Goal: Obtain resource: Obtain resource

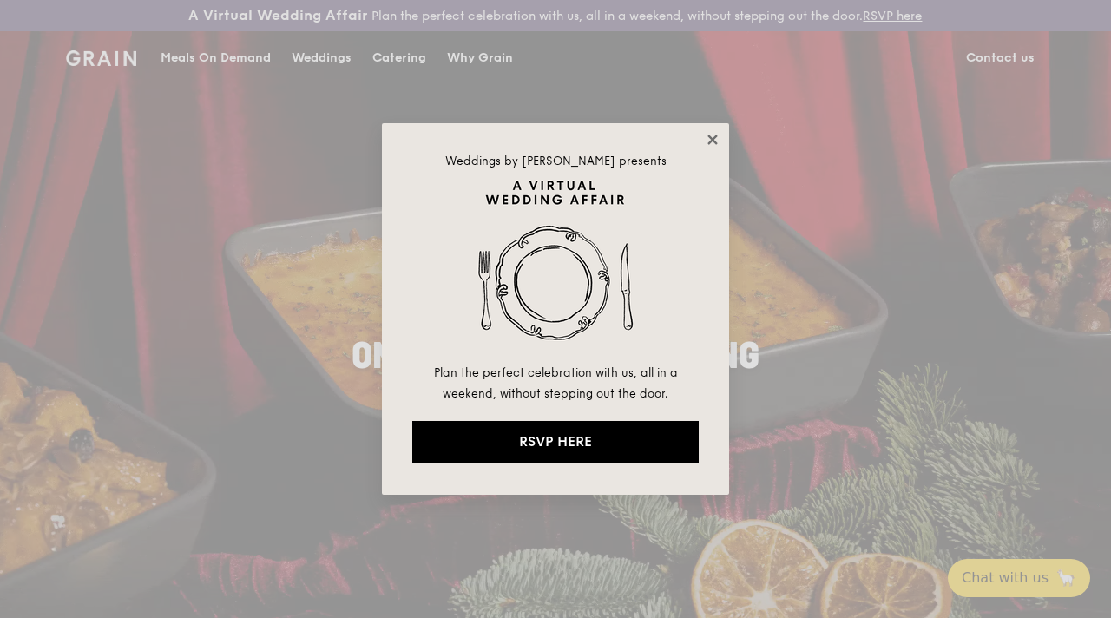
click at [706, 144] on icon at bounding box center [713, 140] width 16 height 16
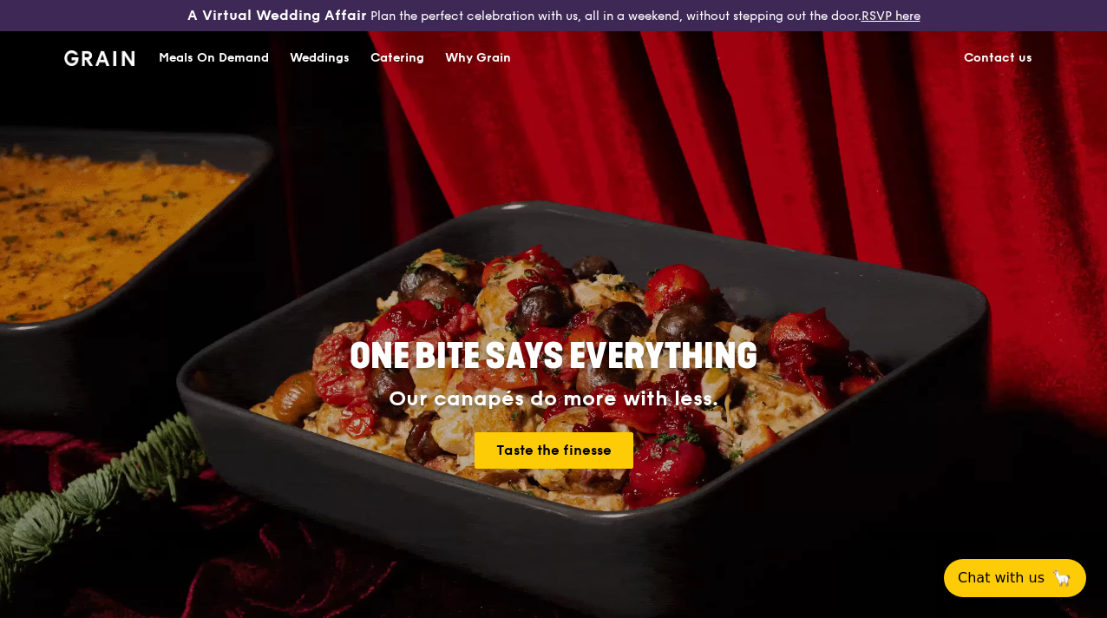
click at [370, 75] on link "Catering" at bounding box center [397, 58] width 75 height 52
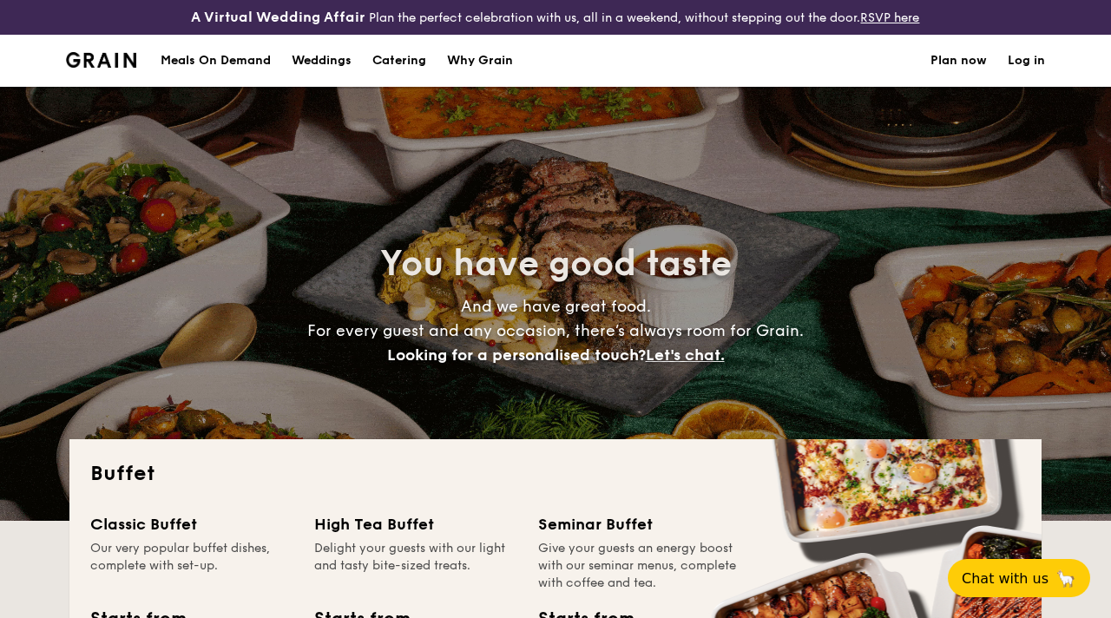
select select
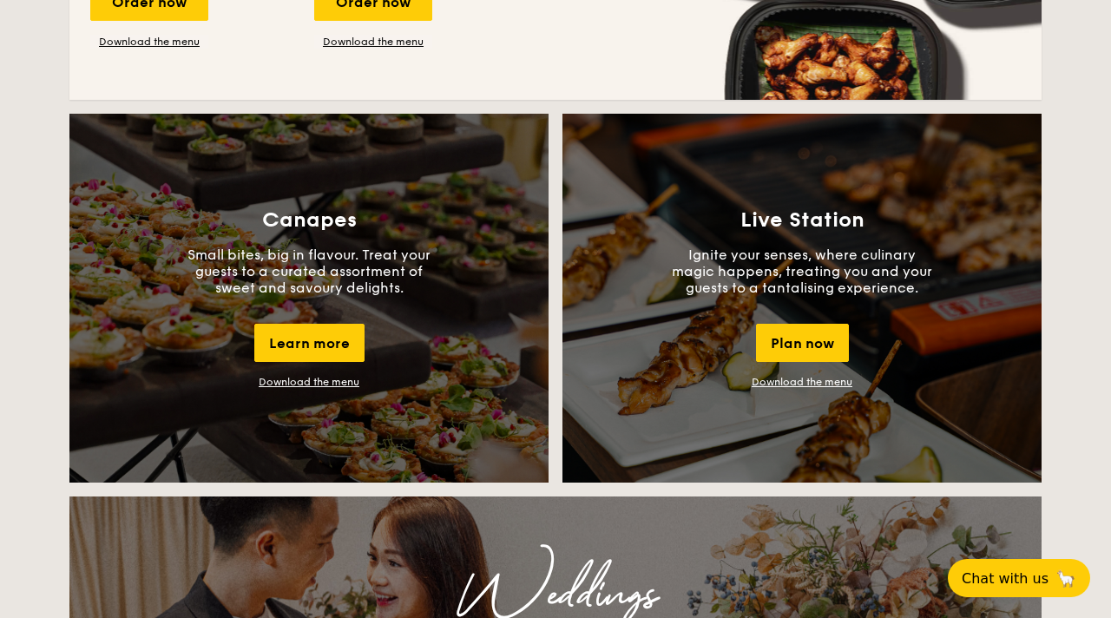
scroll to position [1500, 0]
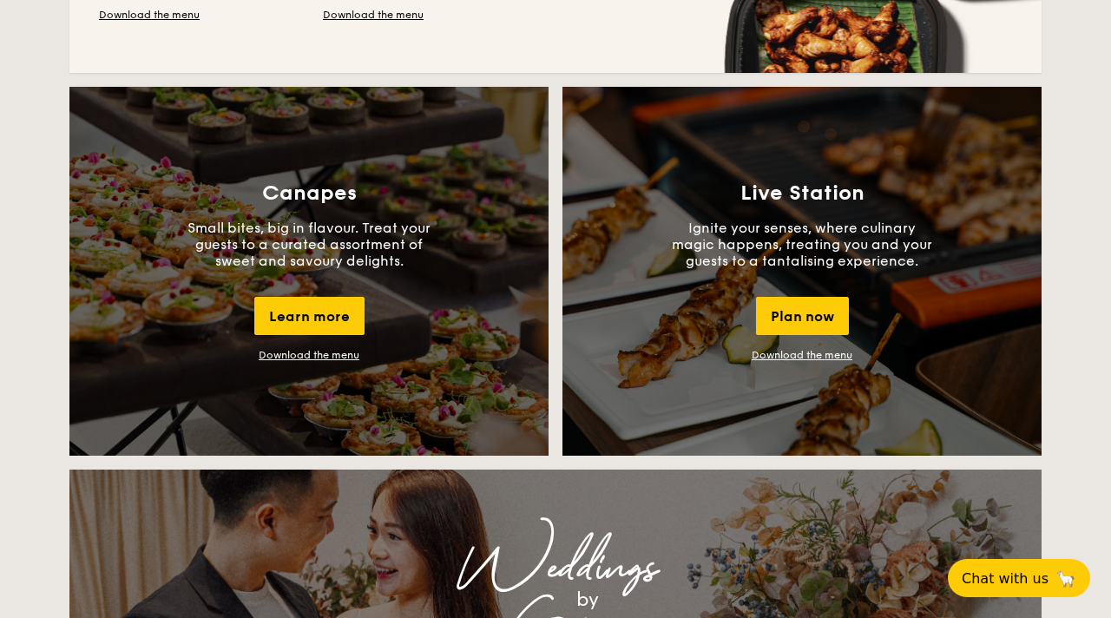
click at [331, 354] on link "Download the menu" at bounding box center [309, 355] width 101 height 12
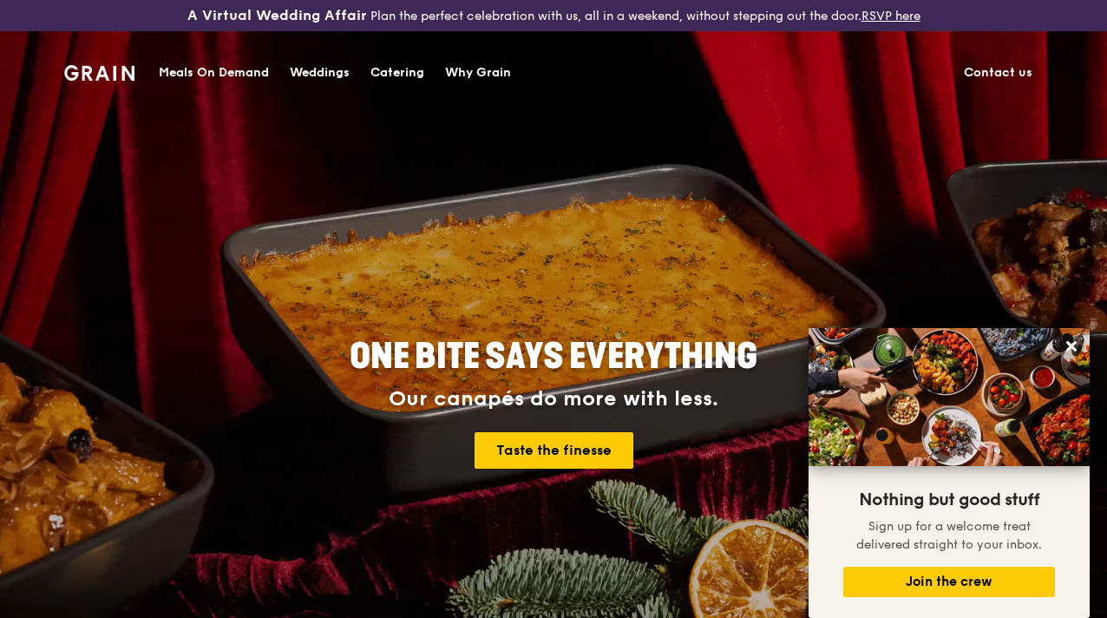
click at [414, 72] on div "Catering" at bounding box center [397, 73] width 54 height 52
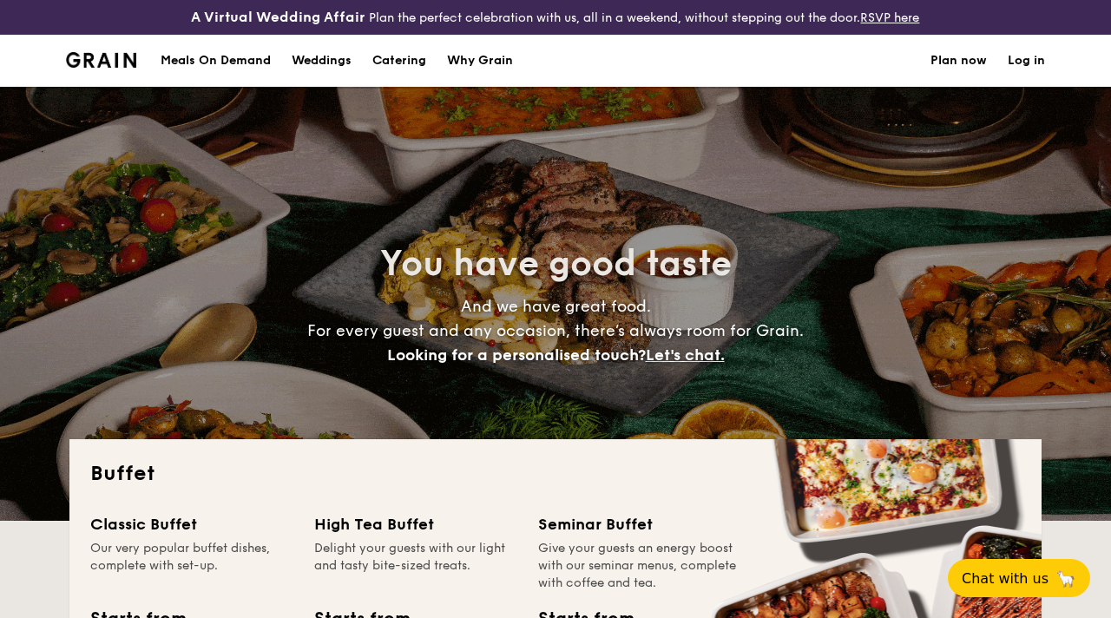
select select
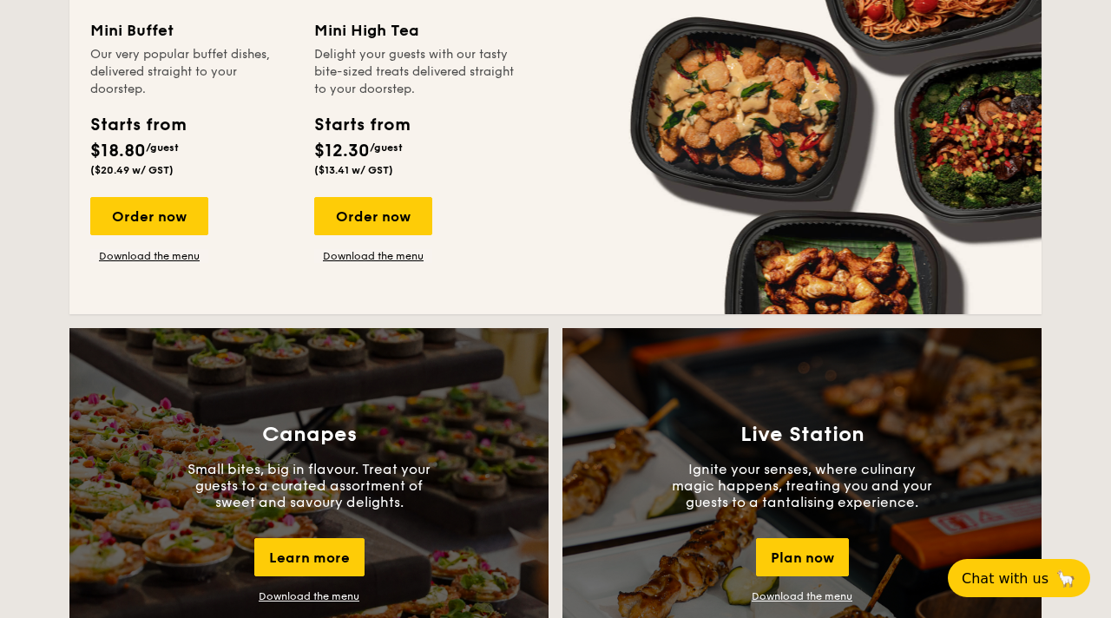
scroll to position [1312, 0]
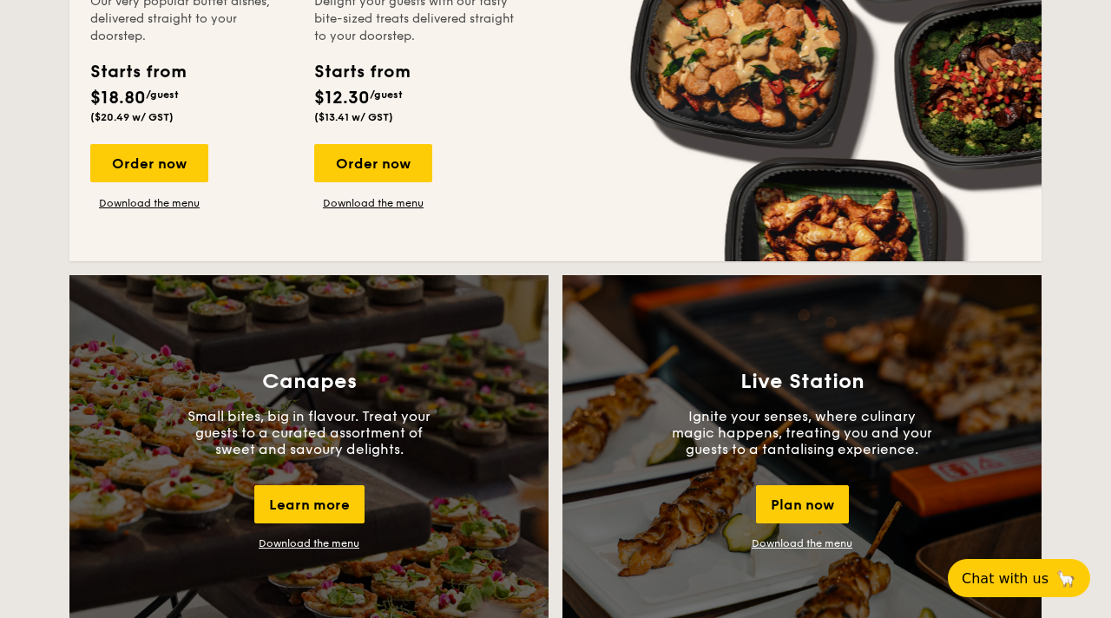
click at [341, 541] on link "Download the menu" at bounding box center [309, 543] width 101 height 12
